Goal: Task Accomplishment & Management: Manage account settings

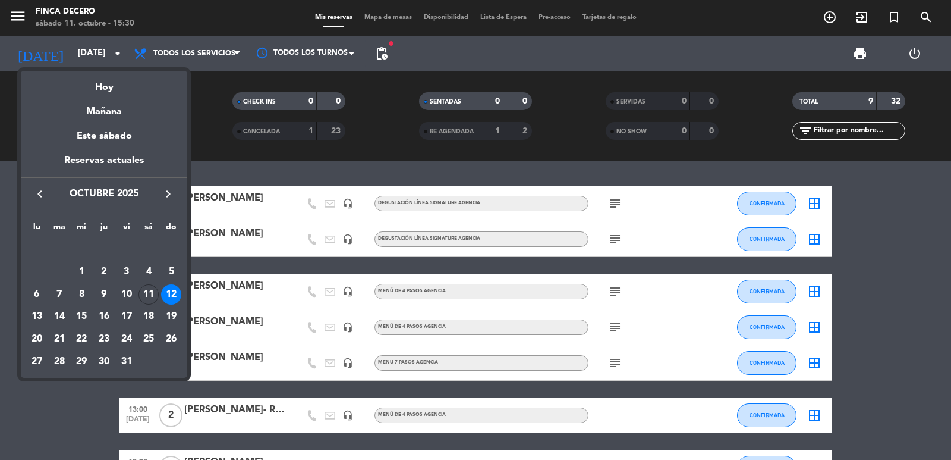
click at [0, 155] on div at bounding box center [475, 230] width 951 height 460
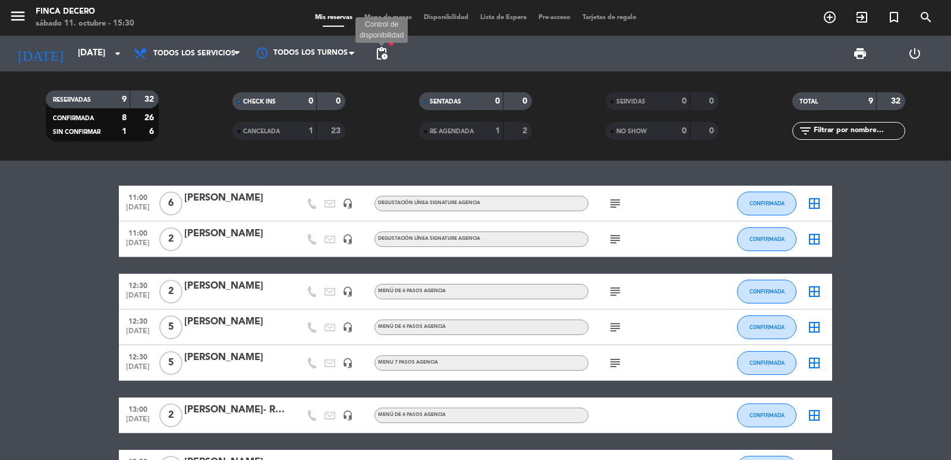
click at [382, 49] on span "pending_actions" at bounding box center [382, 53] width 14 height 14
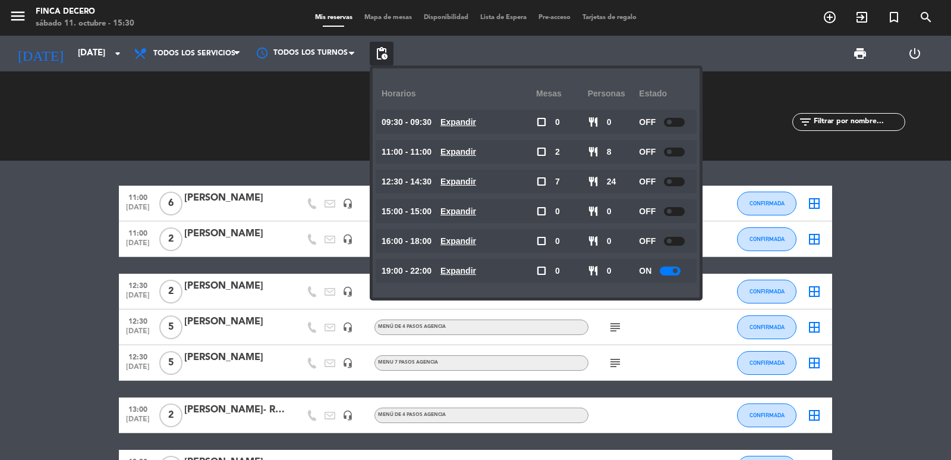
click at [42, 274] on bookings-row "11:00 [DATE] 6 [PERSON_NAME] headset_mic DEGUSTACIÓN LÍNEA SIGNATURE AGENCIA su…" at bounding box center [475, 371] width 951 height 371
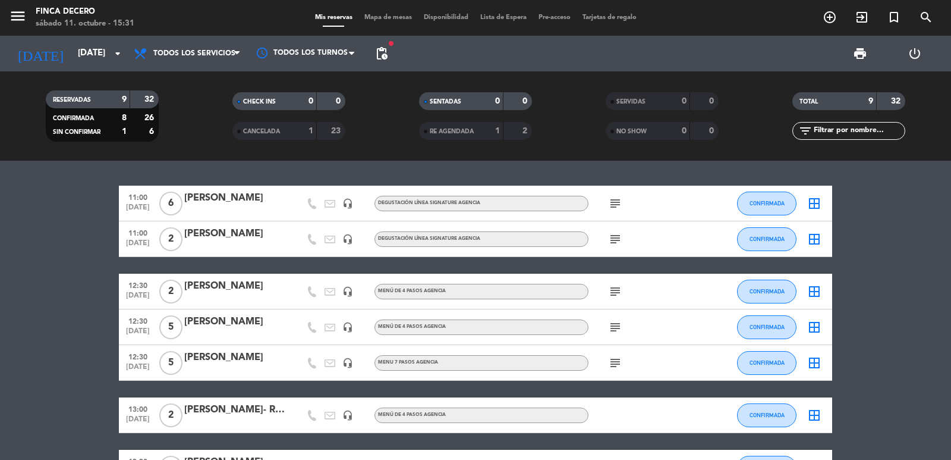
click at [378, 62] on span "pending_actions" at bounding box center [382, 54] width 24 height 24
click at [381, 55] on span "pending_actions" at bounding box center [382, 53] width 14 height 14
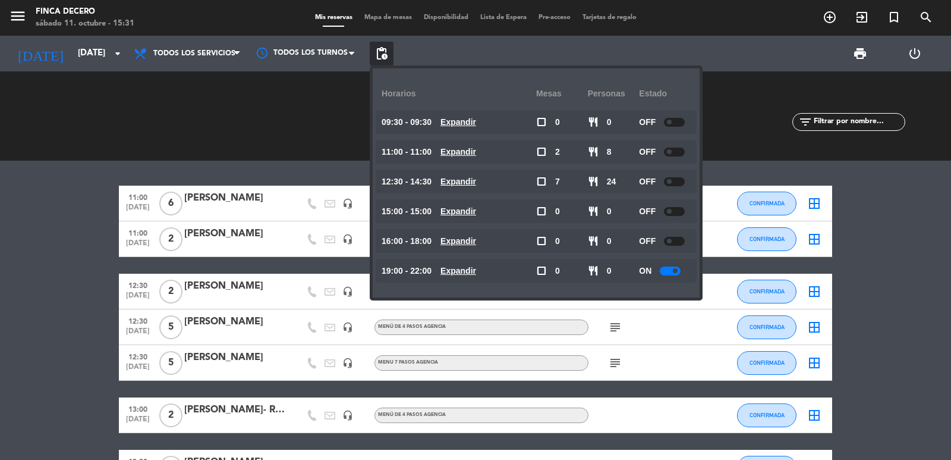
click at [17, 280] on bookings-row "11:00 [DATE] 6 [PERSON_NAME] headset_mic DEGUSTACIÓN LÍNEA SIGNATURE AGENCIA su…" at bounding box center [475, 371] width 951 height 371
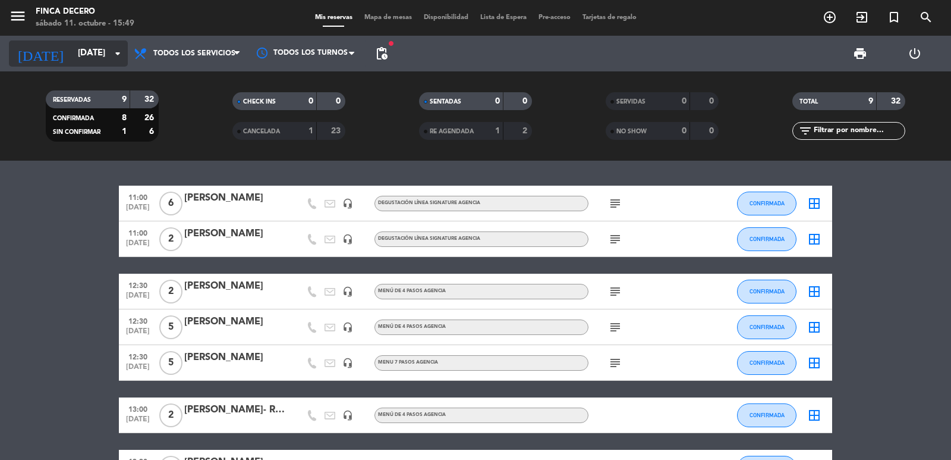
click at [76, 59] on input "[DATE]" at bounding box center [129, 53] width 115 height 23
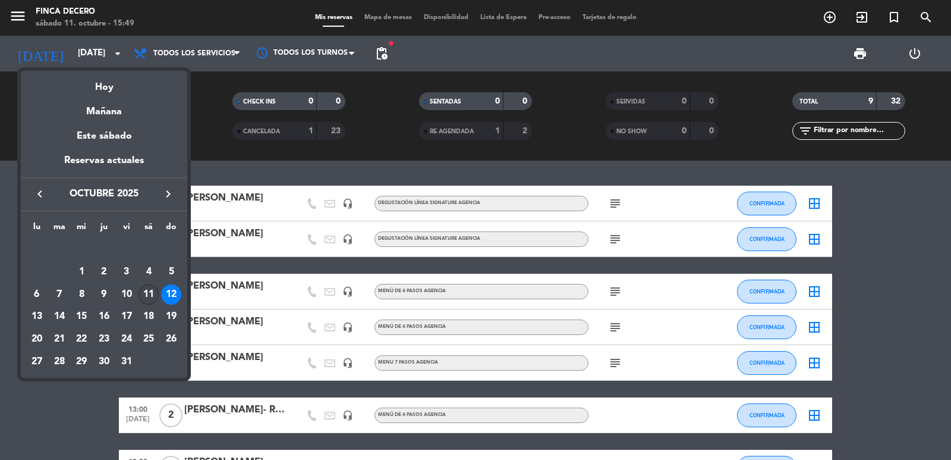
click at [152, 294] on div "11" at bounding box center [149, 294] width 20 height 20
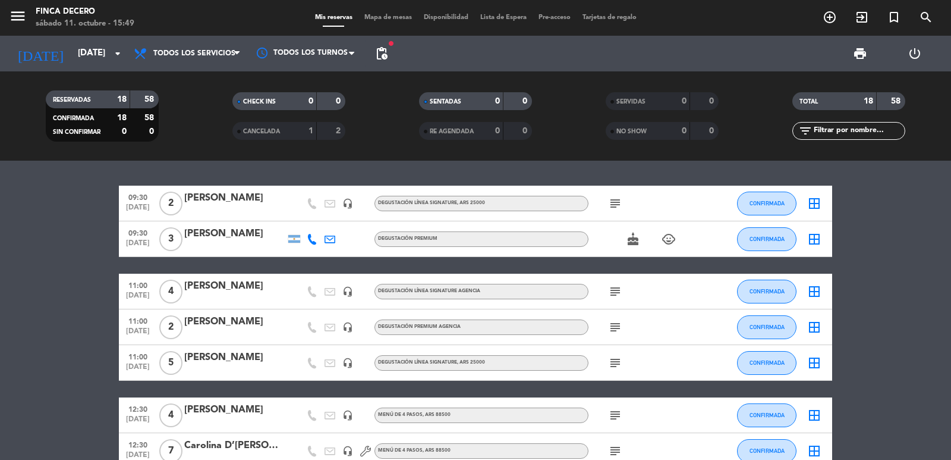
click at [671, 238] on icon "child_care" at bounding box center [669, 239] width 14 height 14
click at [632, 243] on icon "cake" at bounding box center [633, 239] width 14 height 14
click at [112, 49] on icon "arrow_drop_down" at bounding box center [118, 53] width 14 height 14
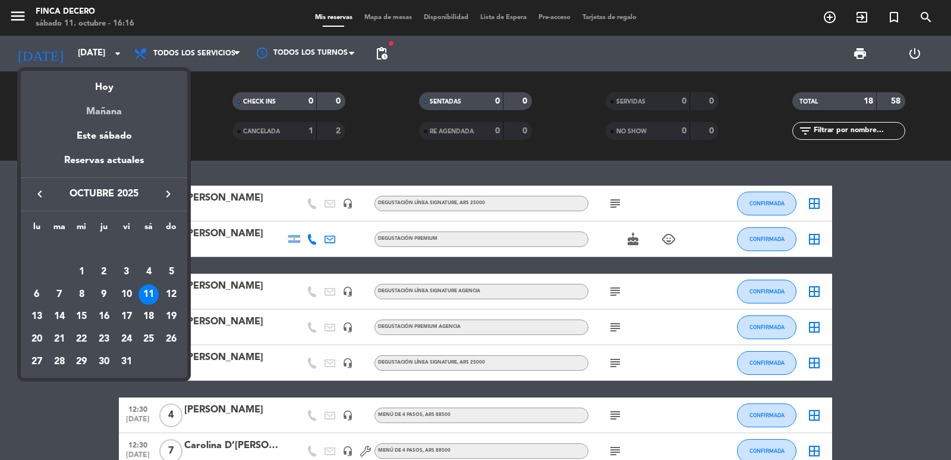
click at [120, 114] on div "Mañana" at bounding box center [104, 107] width 166 height 24
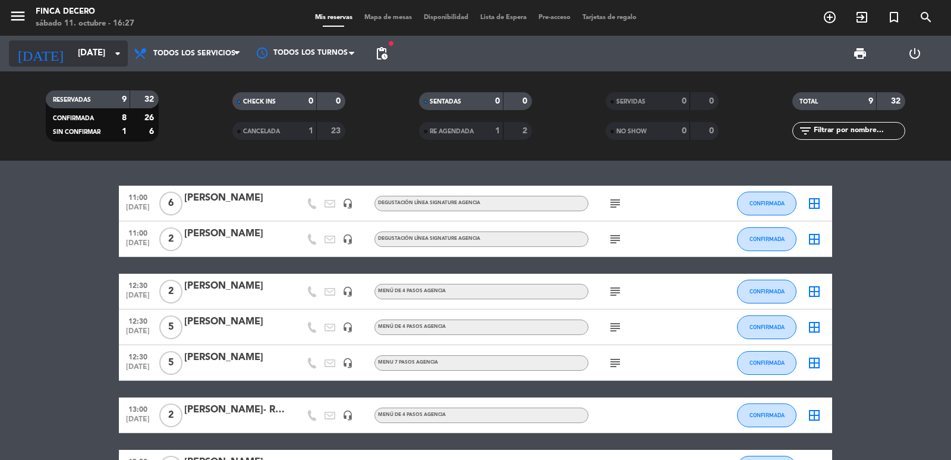
click at [97, 53] on input "[DATE]" at bounding box center [129, 53] width 115 height 23
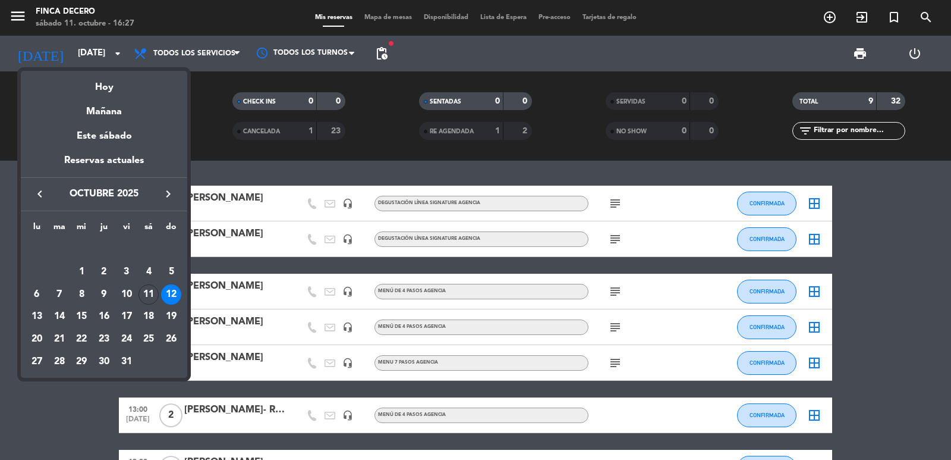
click at [0, 277] on div at bounding box center [475, 230] width 951 height 460
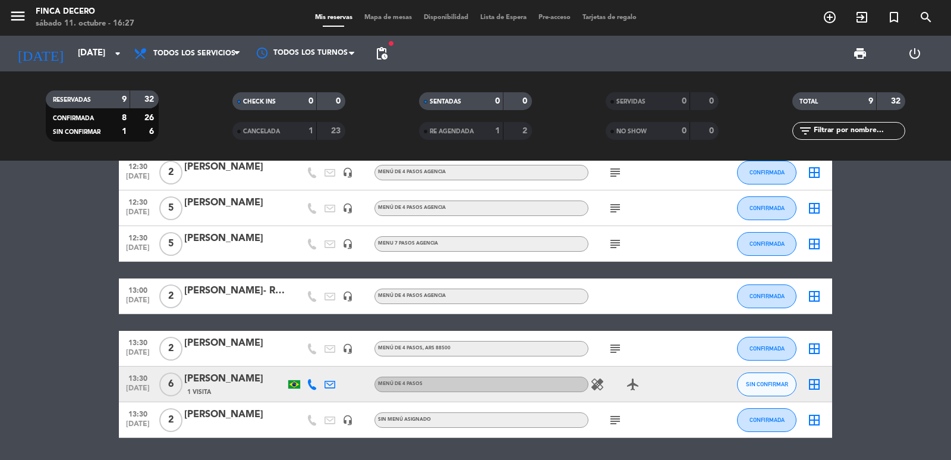
scroll to position [156, 0]
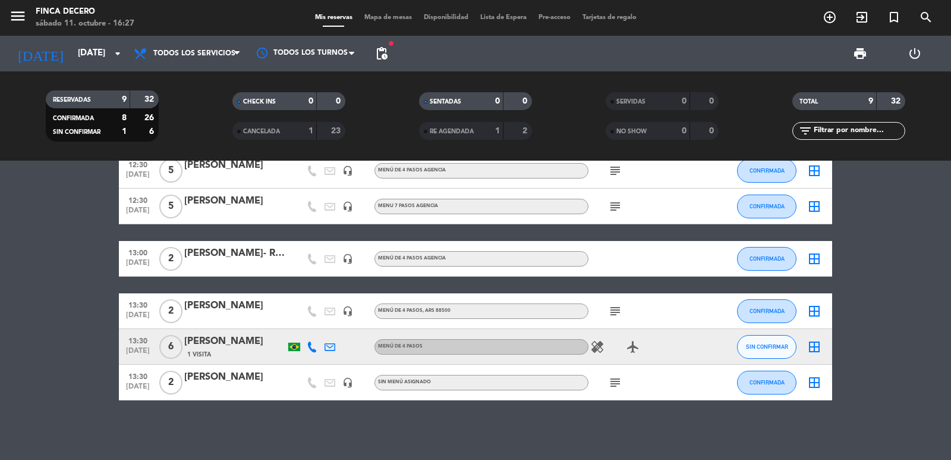
click at [313, 348] on icon at bounding box center [312, 346] width 11 height 11
click at [304, 328] on span "Copiar" at bounding box center [300, 326] width 25 height 12
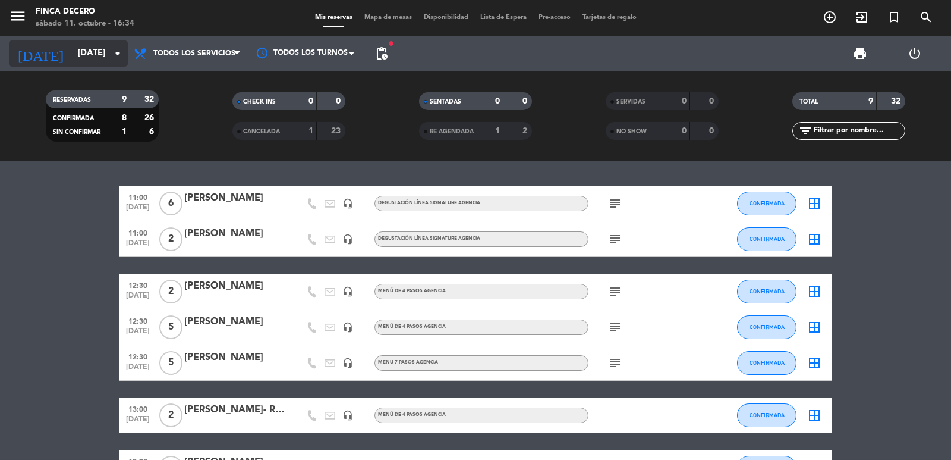
click at [106, 57] on input "[DATE]" at bounding box center [129, 53] width 115 height 23
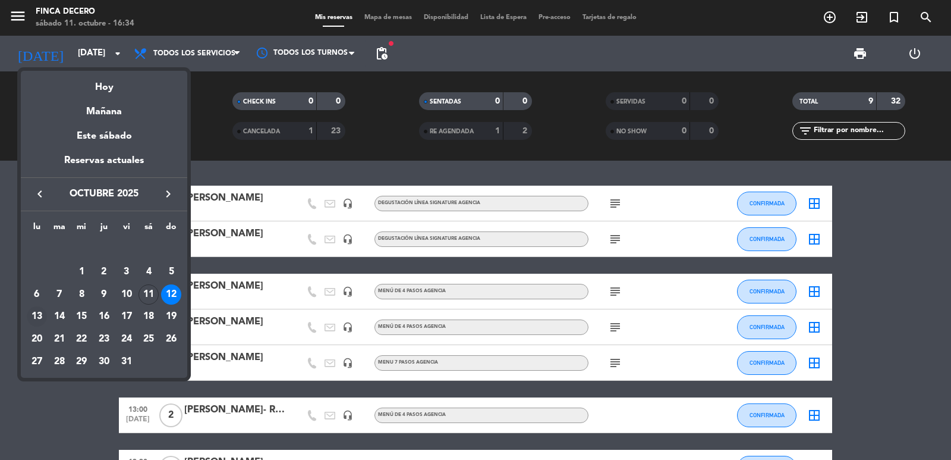
click at [31, 319] on div "13" at bounding box center [37, 316] width 20 height 20
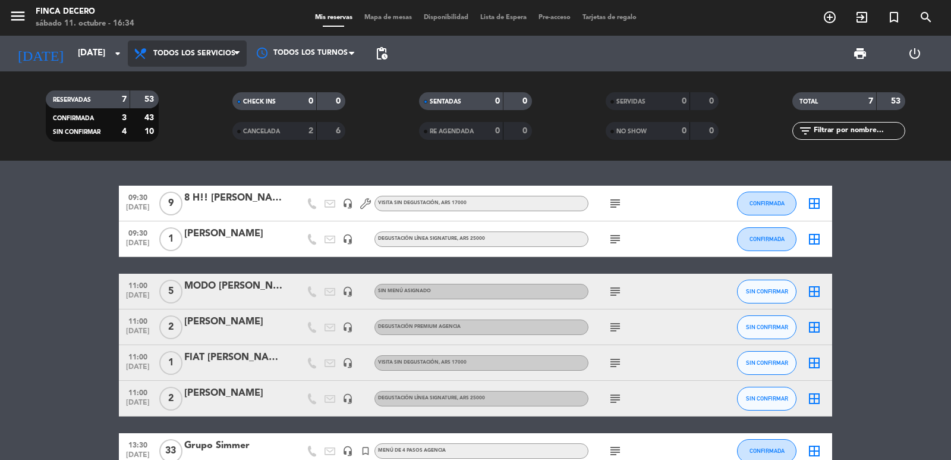
click at [219, 55] on span "Todos los servicios" at bounding box center [194, 53] width 82 height 8
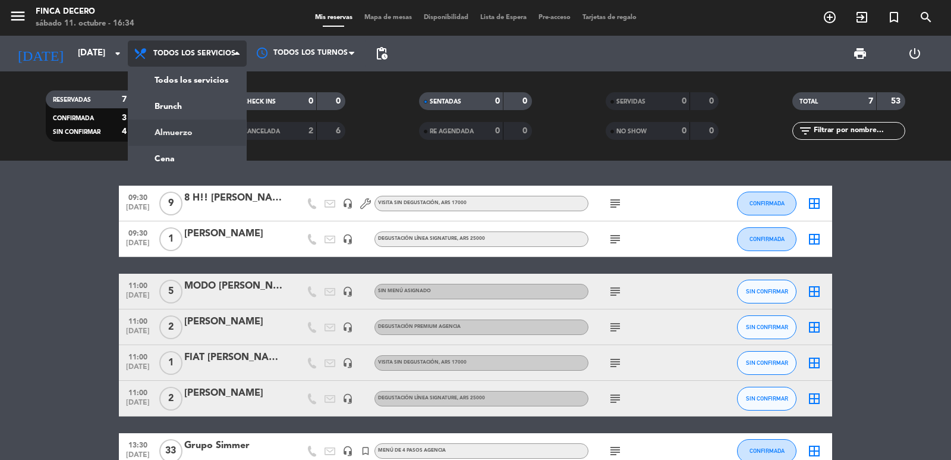
click at [197, 134] on div "menu Finca Decero [DATE] 11. octubre - 16:34 Mis reservas Mapa de mesas Disponi…" at bounding box center [475, 80] width 951 height 161
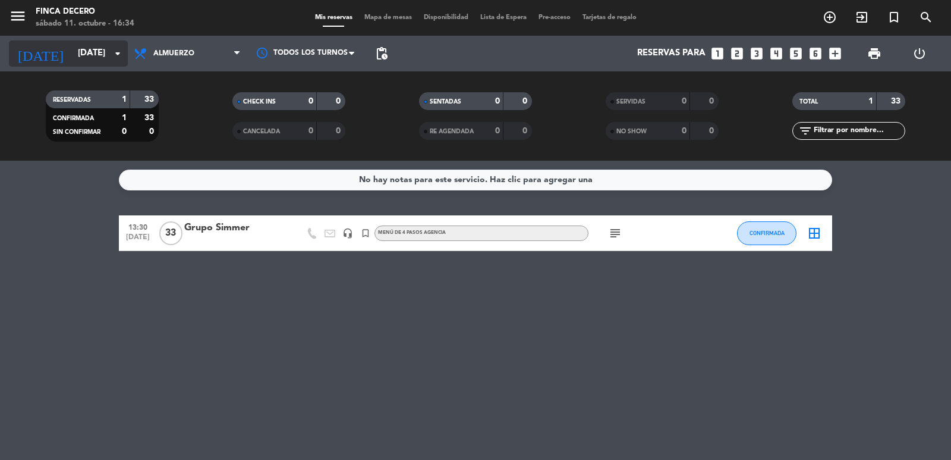
click at [90, 54] on input "[DATE]" at bounding box center [129, 53] width 115 height 23
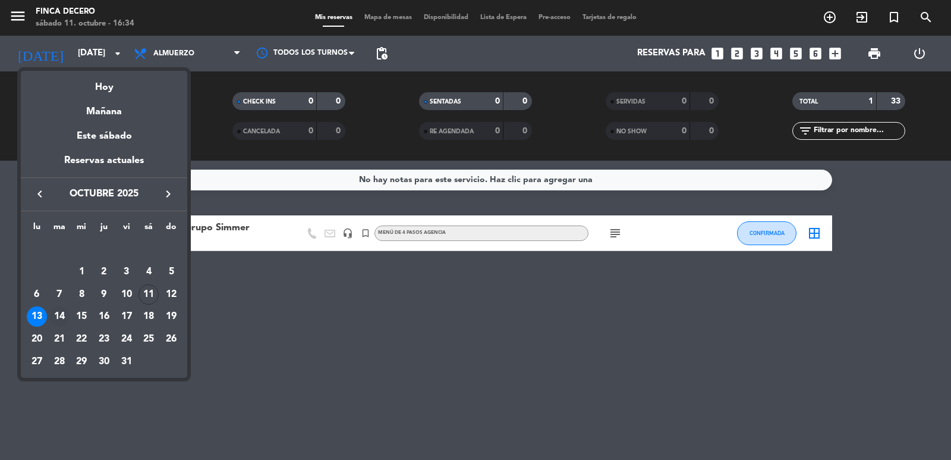
click at [58, 316] on div "14" at bounding box center [59, 316] width 20 height 20
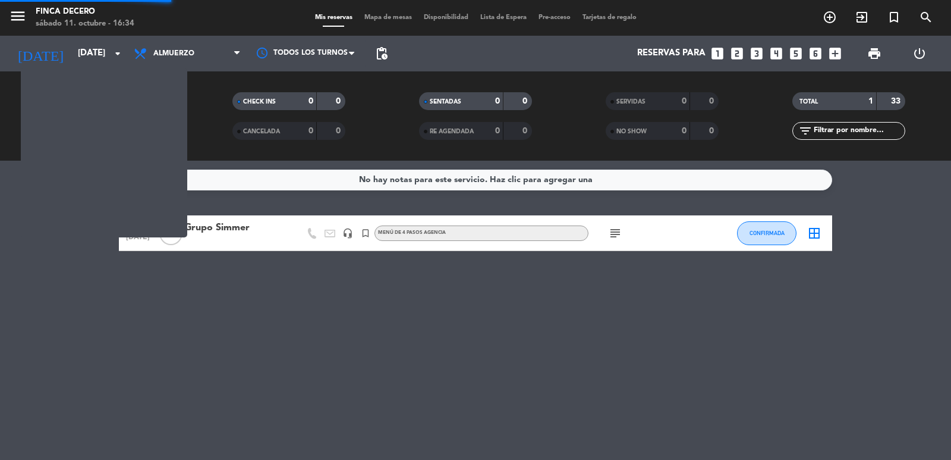
click at [58, 316] on div "No hay notas para este servicio. Haz clic para agregar una 13:30 [DATE] Grupo S…" at bounding box center [475, 310] width 951 height 299
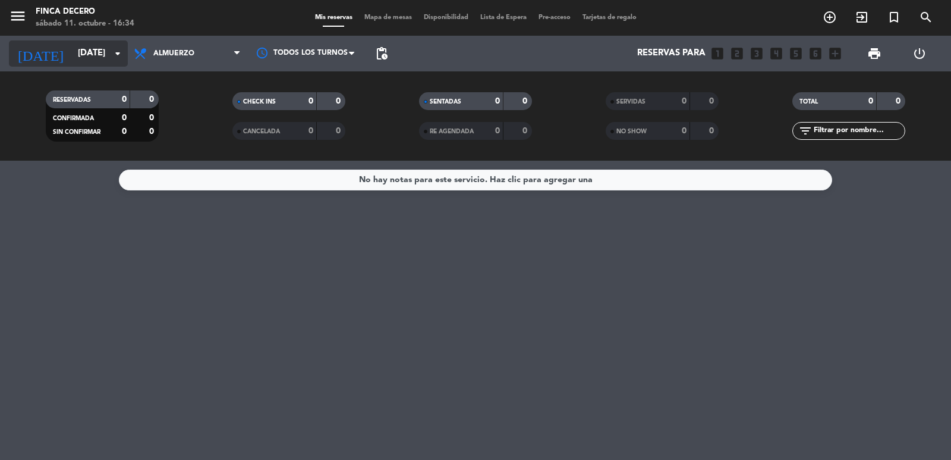
click at [89, 55] on input "[DATE]" at bounding box center [129, 53] width 115 height 23
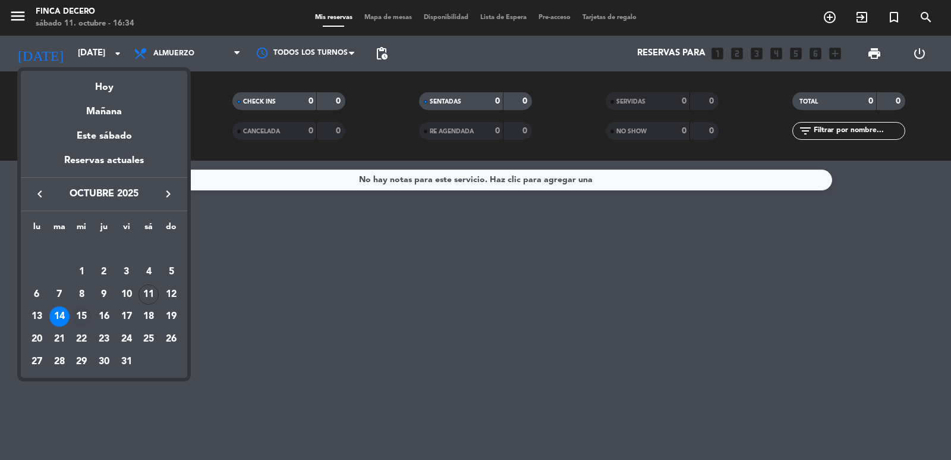
click at [80, 317] on div "15" at bounding box center [81, 316] width 20 height 20
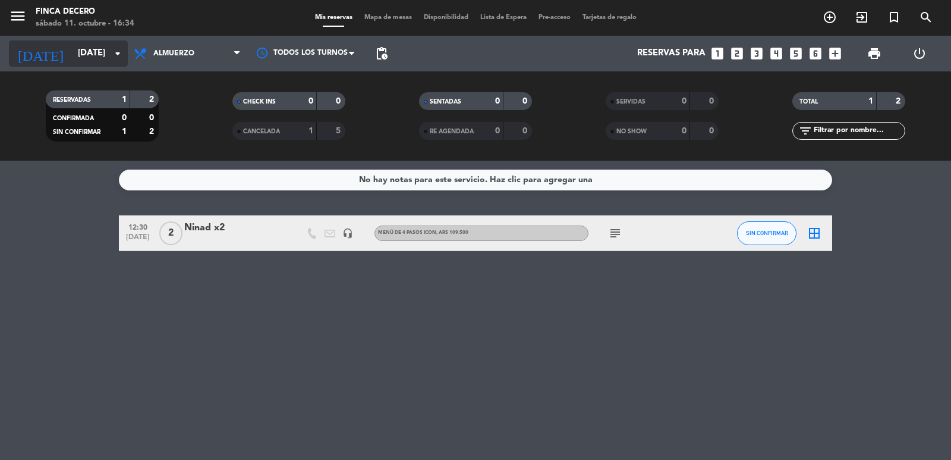
click at [89, 56] on input "[DATE]" at bounding box center [129, 53] width 115 height 23
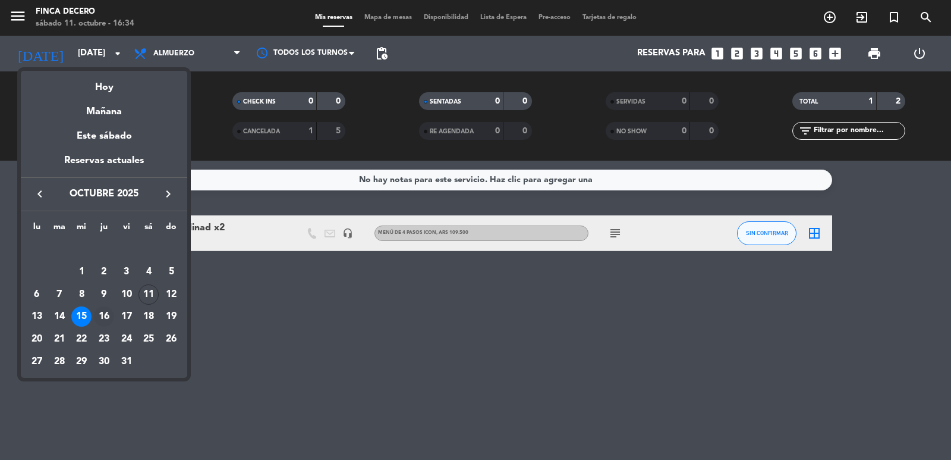
click at [99, 316] on div "16" at bounding box center [104, 316] width 20 height 20
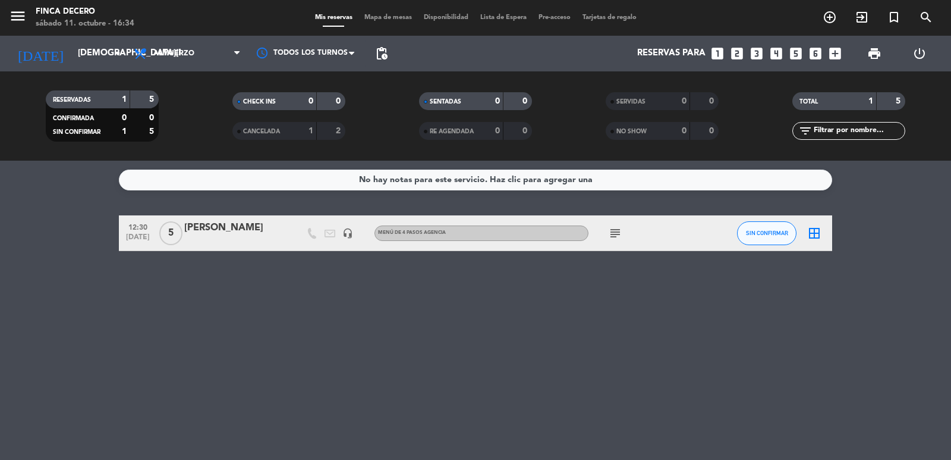
click at [64, 70] on div "[DATE] [DATE] arrow_drop_down" at bounding box center [68, 54] width 119 height 36
click at [72, 65] on div "[DATE] [DATE] arrow_drop_down" at bounding box center [68, 53] width 119 height 26
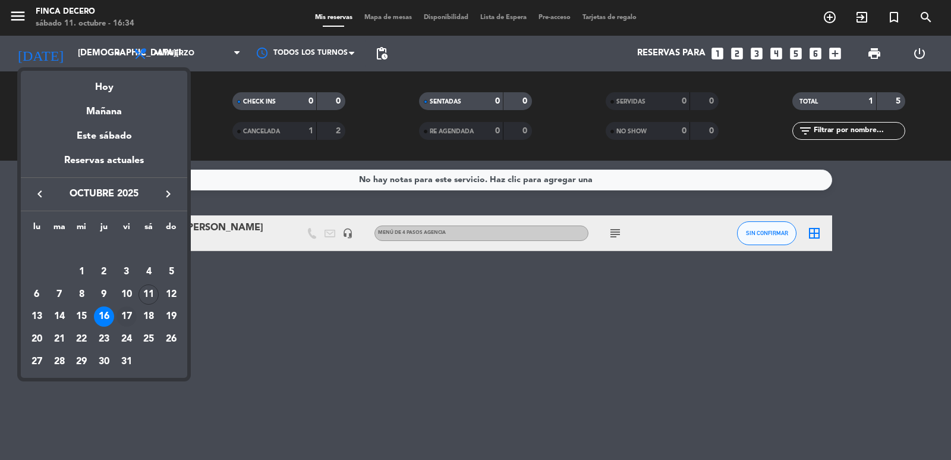
click at [127, 317] on div "17" at bounding box center [127, 316] width 20 height 20
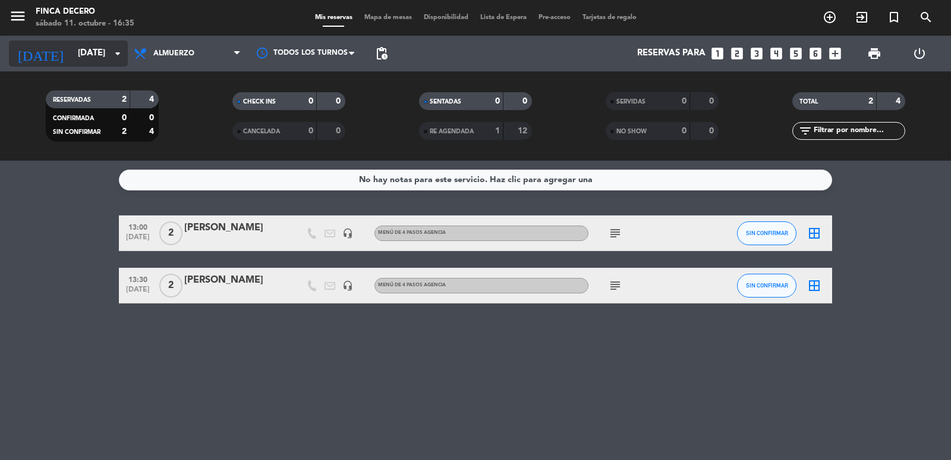
click at [72, 46] on input "[DATE]" at bounding box center [129, 53] width 115 height 23
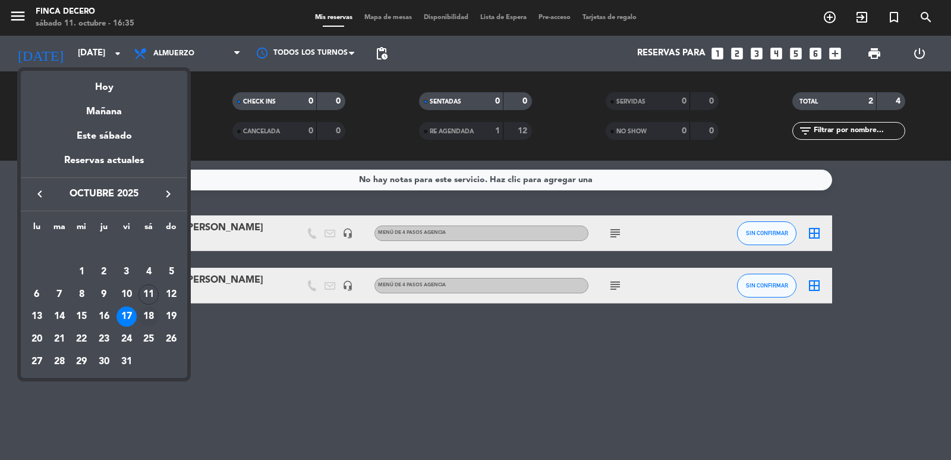
click at [152, 314] on div "18" at bounding box center [149, 316] width 20 height 20
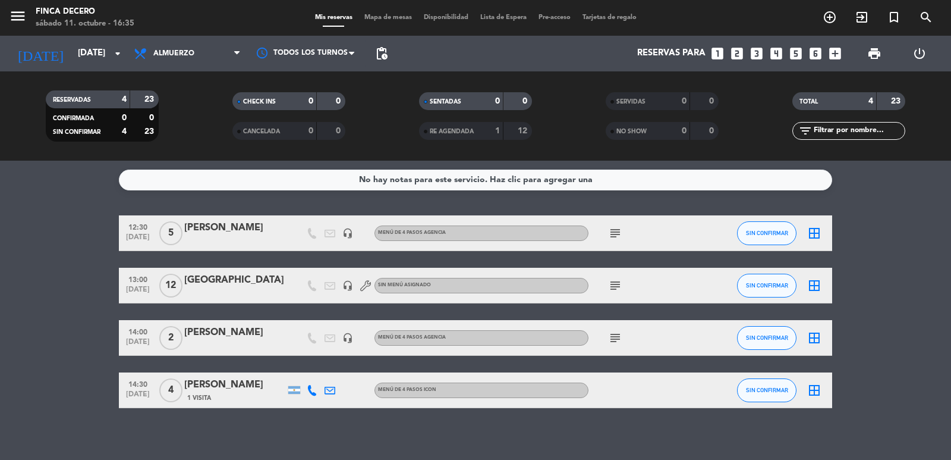
click at [620, 289] on icon "subject" at bounding box center [615, 285] width 14 height 14
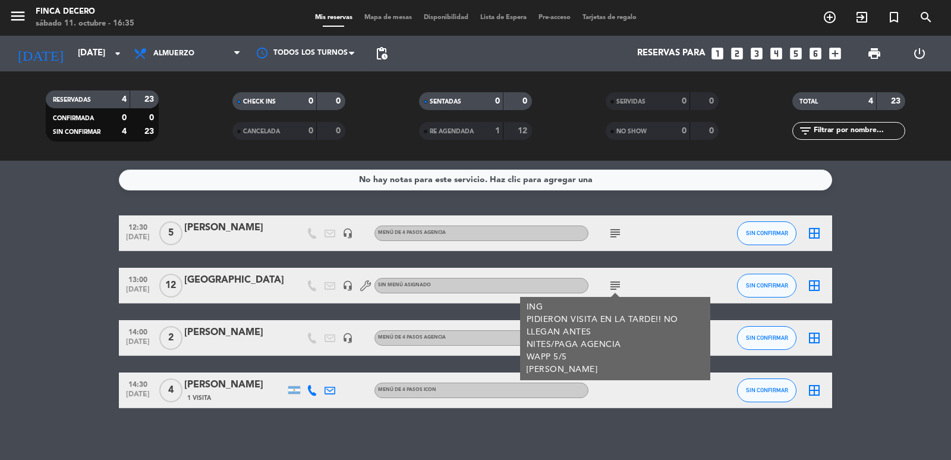
click at [620, 289] on icon "subject" at bounding box center [615, 285] width 14 height 14
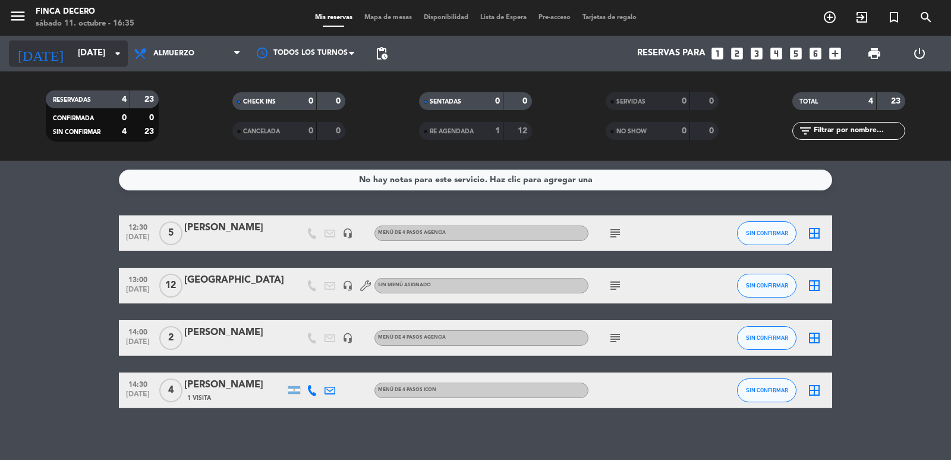
click at [72, 52] on input "[DATE]" at bounding box center [129, 53] width 115 height 23
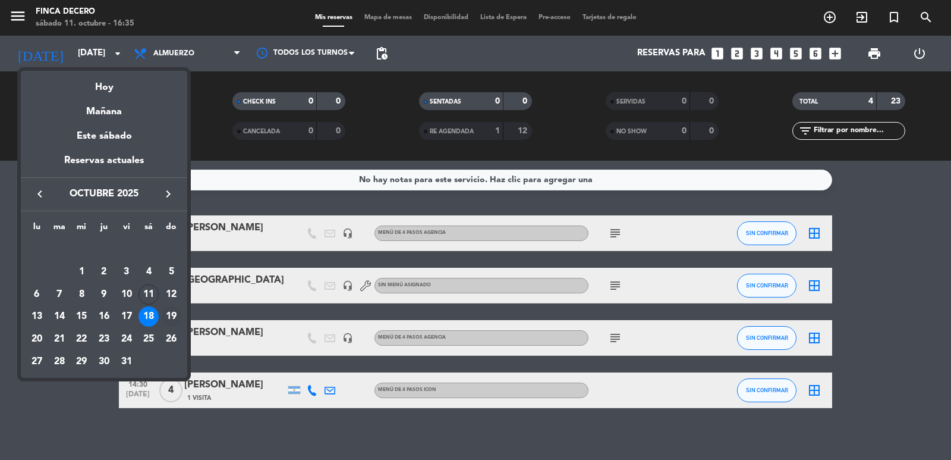
click at [169, 311] on div "19" at bounding box center [171, 316] width 20 height 20
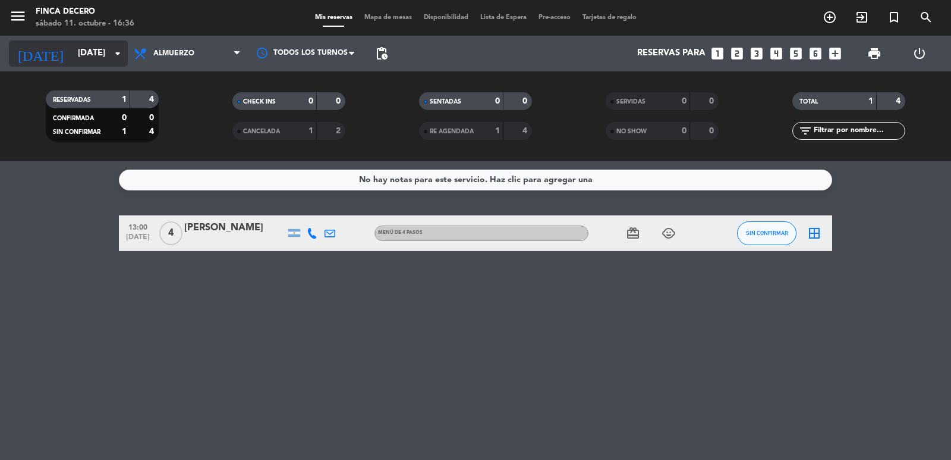
click at [73, 55] on input "[DATE]" at bounding box center [129, 53] width 115 height 23
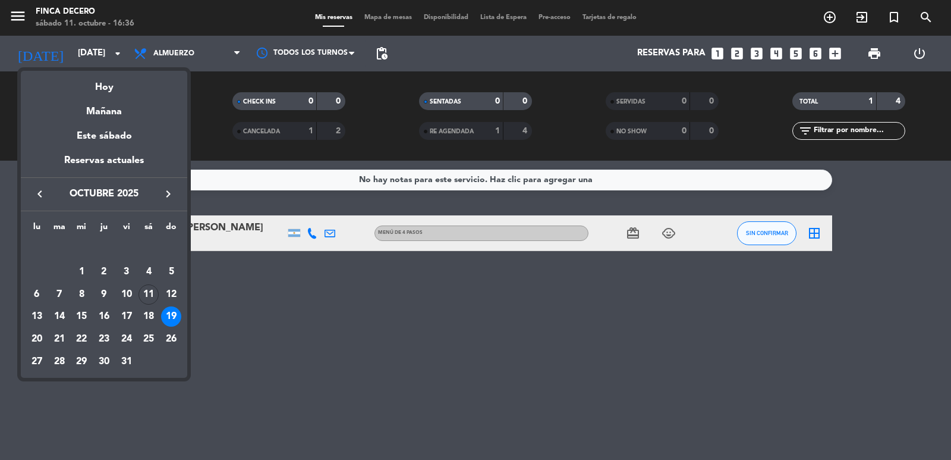
click at [40, 334] on div "20" at bounding box center [37, 339] width 20 height 20
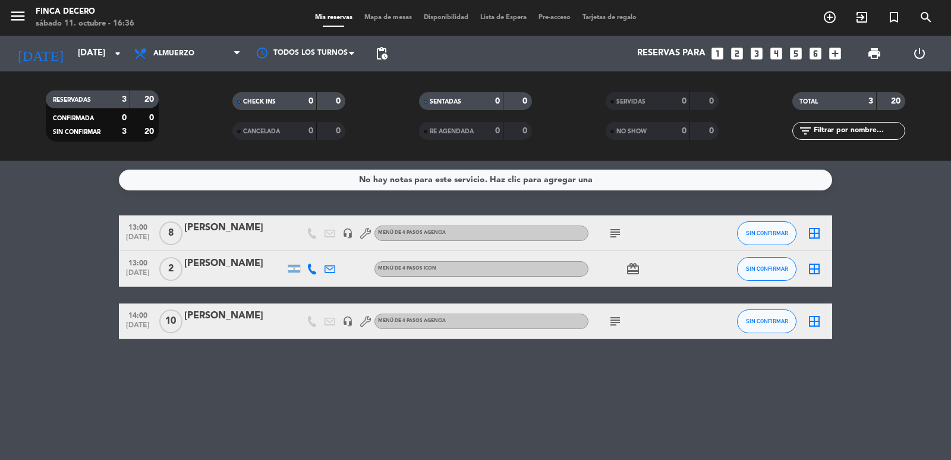
click at [383, 385] on div "No hay notas para este servicio. Haz clic para agregar una 13:00 [DATE] 8 [PERS…" at bounding box center [475, 310] width 951 height 299
click at [72, 62] on input "[DATE]" at bounding box center [129, 53] width 115 height 23
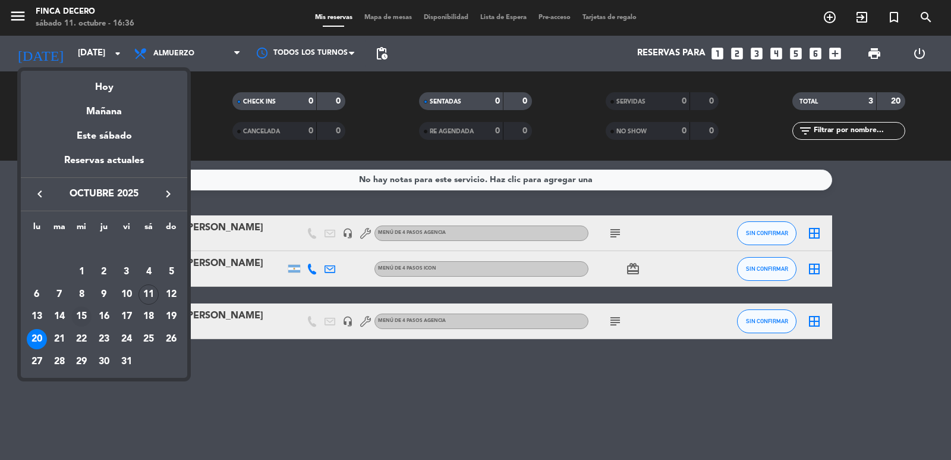
click at [77, 312] on div "15" at bounding box center [81, 316] width 20 height 20
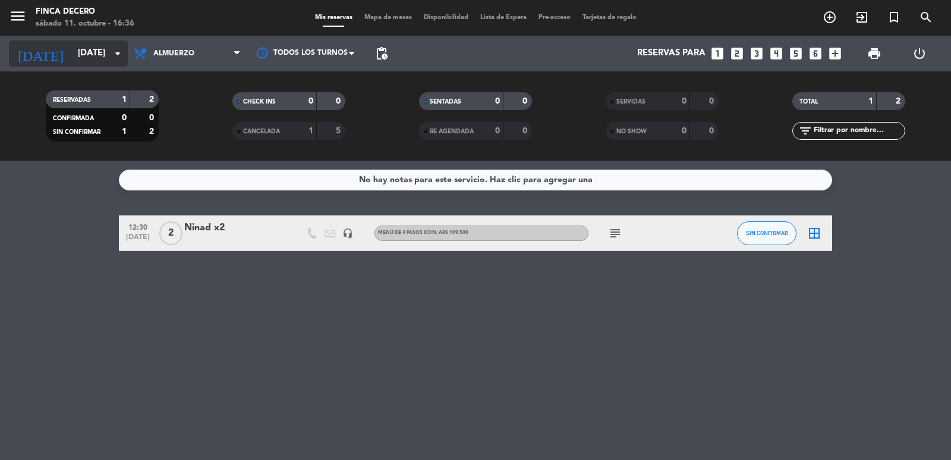
click at [96, 54] on input "[DATE]" at bounding box center [129, 53] width 115 height 23
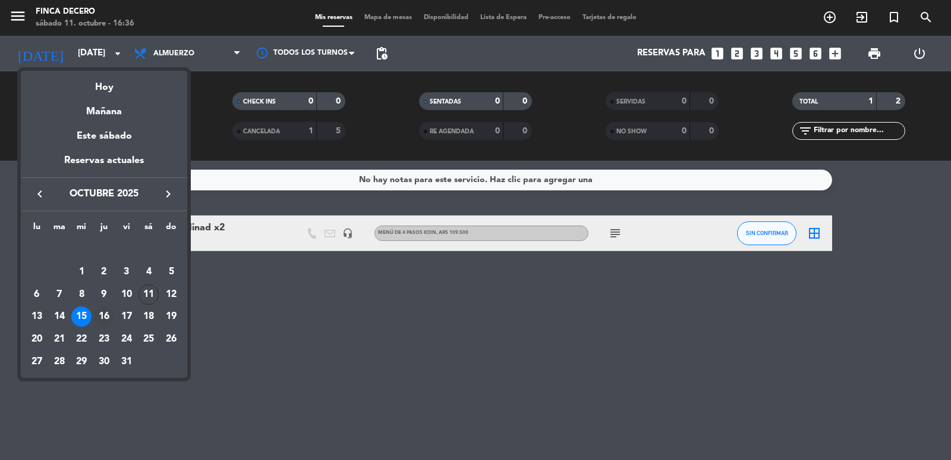
click at [105, 312] on div "16" at bounding box center [104, 316] width 20 height 20
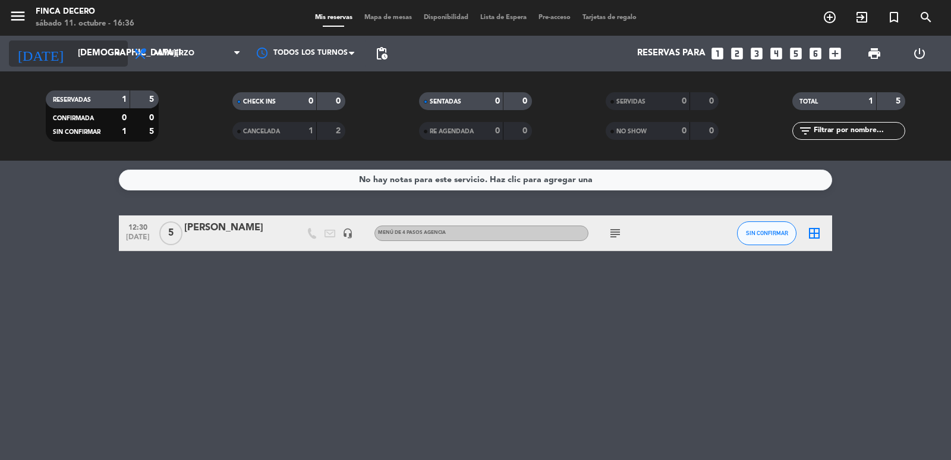
click at [93, 53] on input "[DEMOGRAPHIC_DATA][DATE]" at bounding box center [129, 53] width 115 height 23
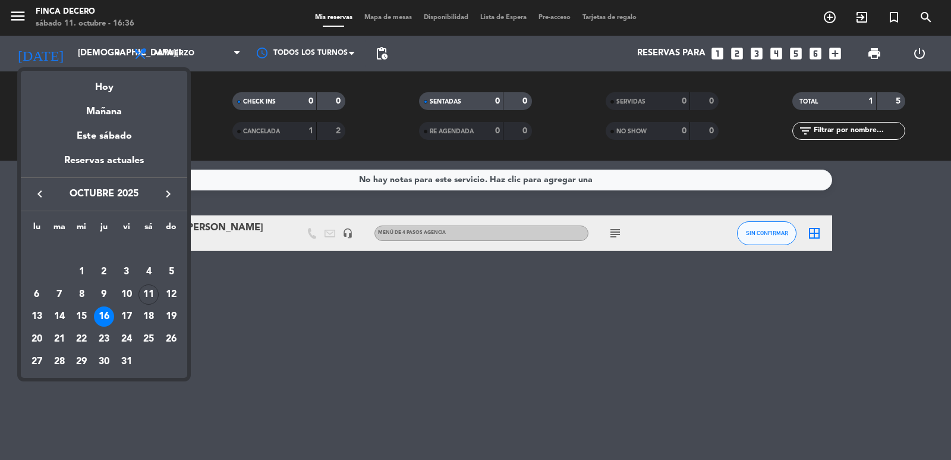
click at [24, 315] on div "lu ma mi ju vi sá do [DATE] 2 3 4 5 6 7 8 9 10 11 12 13 14 15 16 17 18 19 20 21…" at bounding box center [104, 294] width 166 height 166
click at [33, 316] on div "13" at bounding box center [37, 316] width 20 height 20
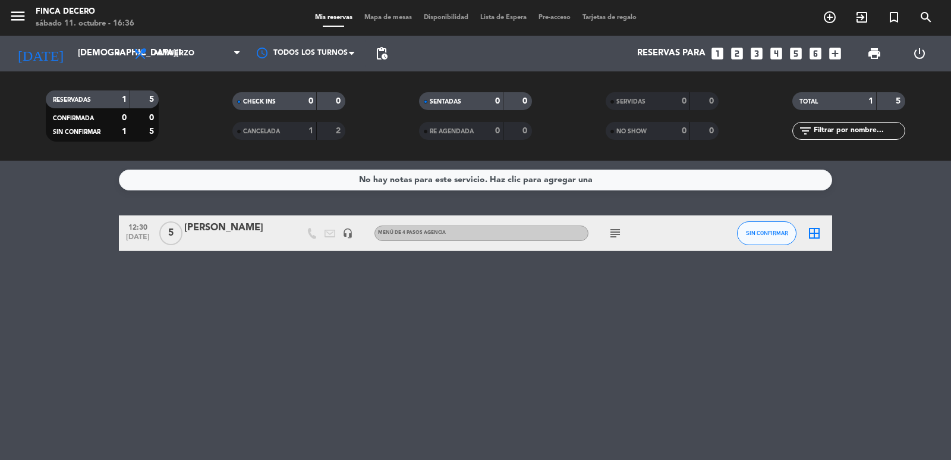
type input "[DATE]"
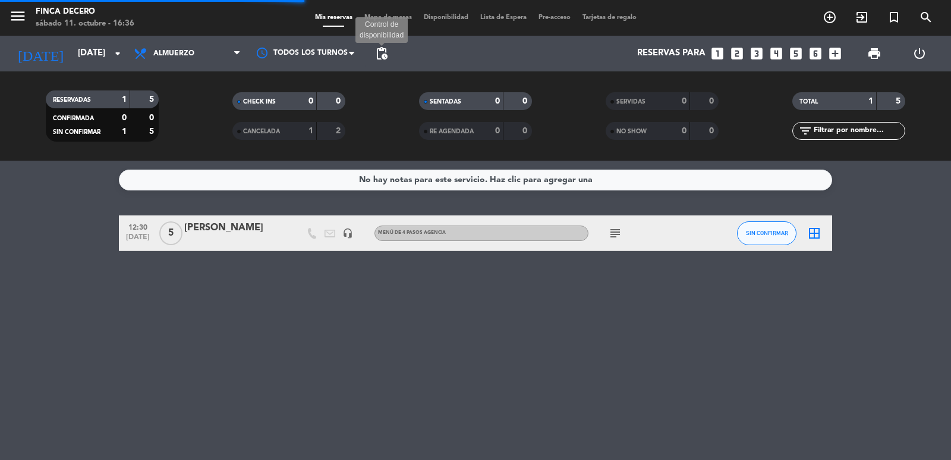
click at [383, 54] on span "pending_actions" at bounding box center [382, 53] width 14 height 14
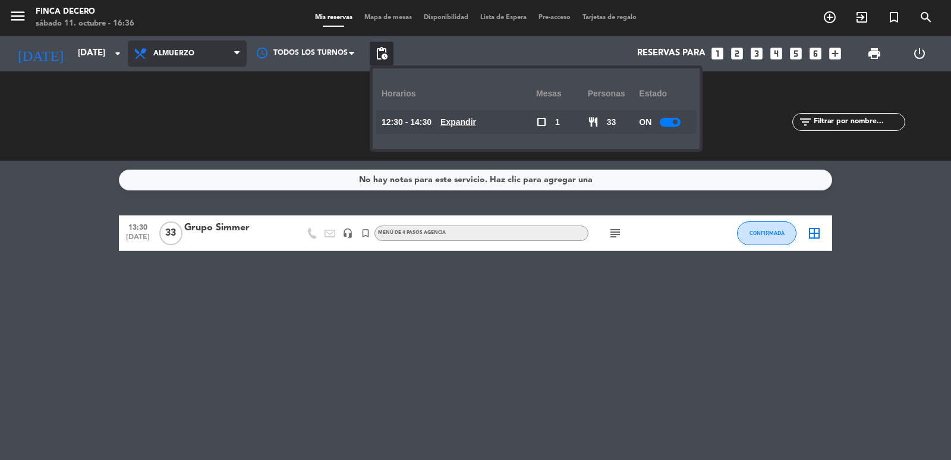
click at [174, 57] on span "Almuerzo" at bounding box center [173, 53] width 41 height 8
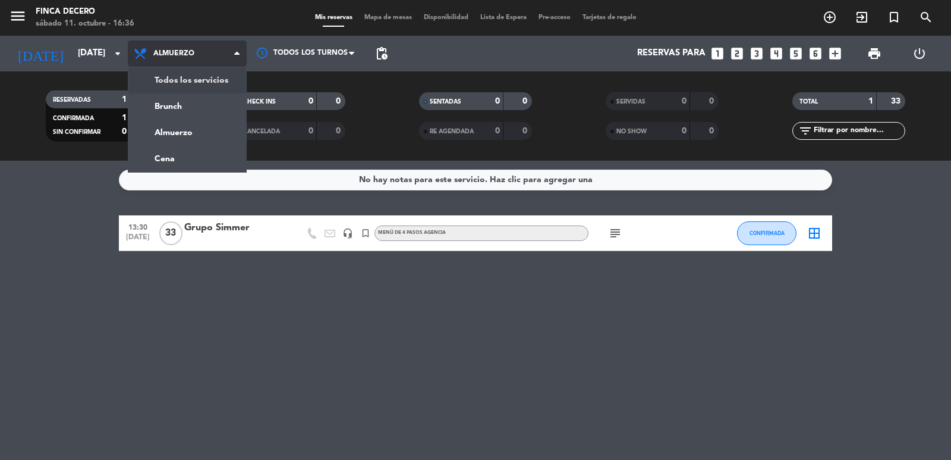
click at [215, 83] on div "menu Finca Decero [DATE] 11. octubre - 16:36 Mis reservas Mapa de mesas Disponi…" at bounding box center [475, 80] width 951 height 161
